Goal: Share content

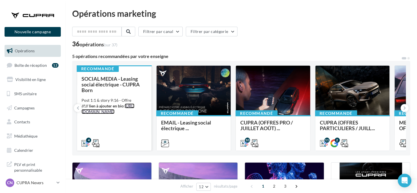
click at [126, 112] on link "[URL][DOMAIN_NAME]" at bounding box center [107, 108] width 53 height 11
click at [129, 85] on span "SOCIAL MEDIA - Leasing social électrique - CUPRA Born" at bounding box center [110, 84] width 58 height 18
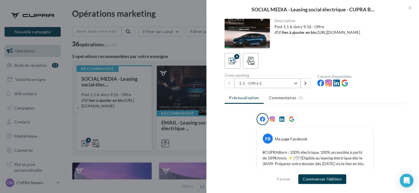
click at [275, 85] on button "1:1 - Offre 1" at bounding box center [267, 83] width 66 height 10
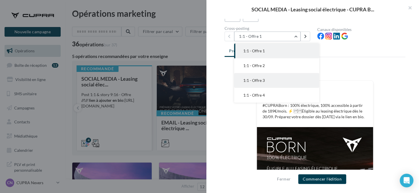
scroll to position [57, 0]
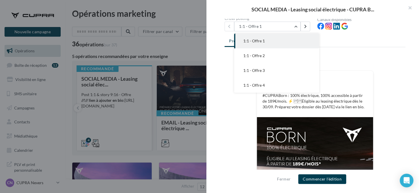
click at [249, 108] on div "FB Ma page Facebook #CUPRABorn : 100% électrique, 100% accessible à partir de 1…" at bounding box center [315, 148] width 181 height 185
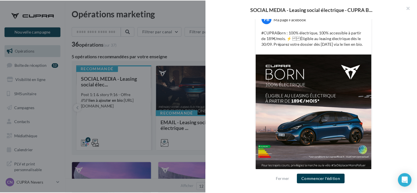
scroll to position [122, 0]
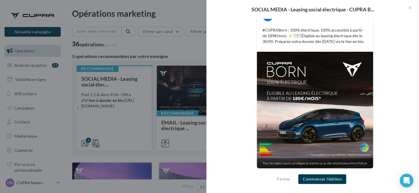
click at [238, 25] on div "FB Ma page Facebook #CUPRABorn : 100% électrique, 100% accessible à partir de 1…" at bounding box center [315, 83] width 181 height 185
drag, startPoint x: 355, startPoint y: 41, endPoint x: 255, endPoint y: 30, distance: 100.3
click at [257, 30] on div "FB Ma page Facebook #CUPRABorn : 100% électrique, 100% accessible à partir de 1…" at bounding box center [315, 28] width 116 height 46
copy p "#CUPRABorn : 100% électrique, 100% accessible à partir de 189€/mois. ⚡️ Éligi…"
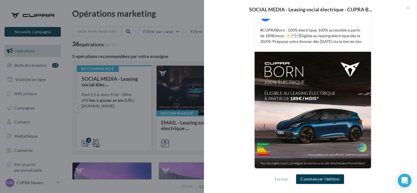
click at [123, 120] on div at bounding box center [208, 96] width 417 height 193
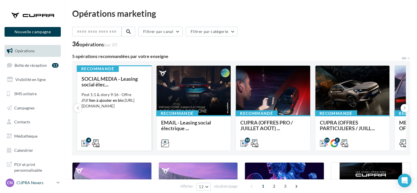
click at [20, 181] on p "CUPRA Nevers" at bounding box center [35, 183] width 38 height 6
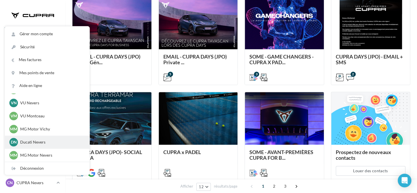
scroll to position [199, 0]
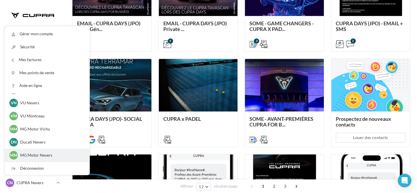
click at [60, 152] on div "MM MG Motor Nevers adupont-nevers" at bounding box center [46, 155] width 75 height 9
